Goal: Task Accomplishment & Management: Manage account settings

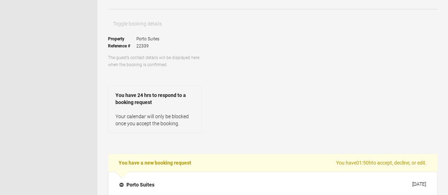
scroll to position [120, 0]
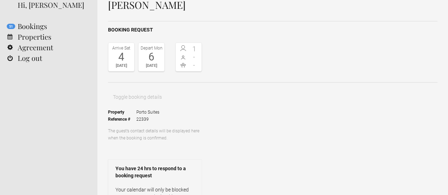
scroll to position [40, 0]
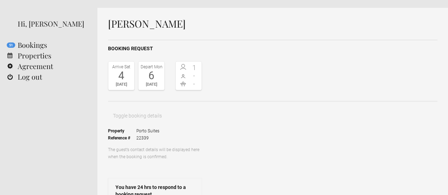
scroll to position [19, 0]
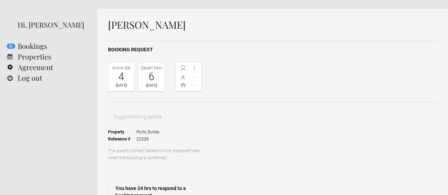
paste textarea "Dear [PERSON_NAME], Thank you for your interest in staying with us at [GEOGRAPH…"
type textarea "Dear [PERSON_NAME], Thank you for your interest in staying with us at [GEOGRAPH…"
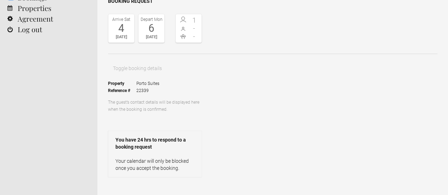
select select "The dates are not available"
